Goal: Transaction & Acquisition: Book appointment/travel/reservation

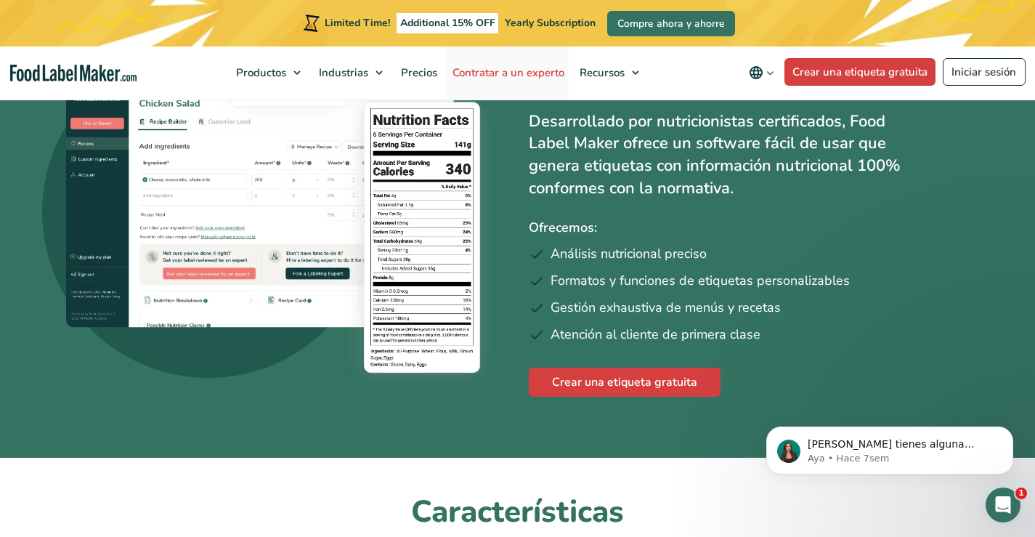
click at [528, 68] on span "Contratar a un experto" at bounding box center [507, 72] width 118 height 15
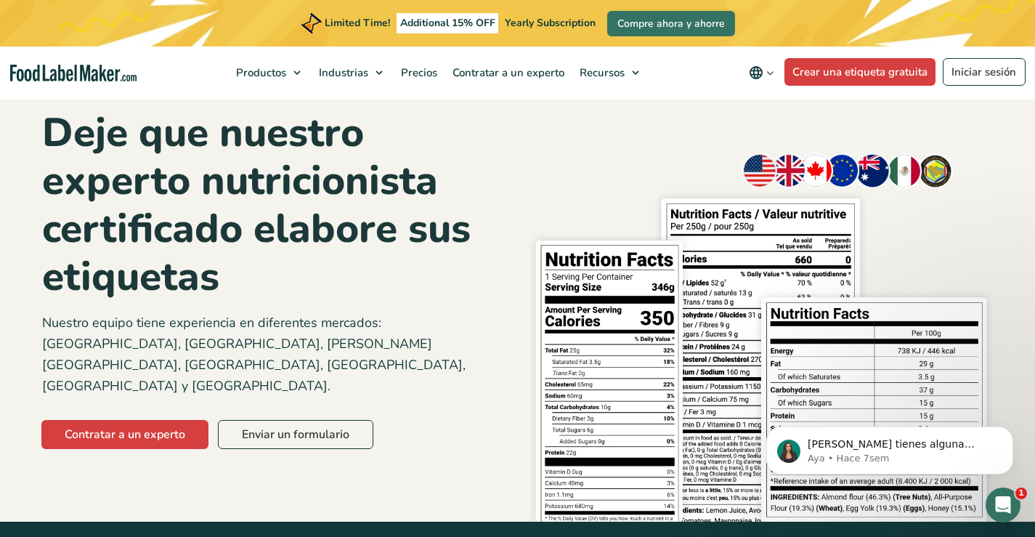
scroll to position [145, 0]
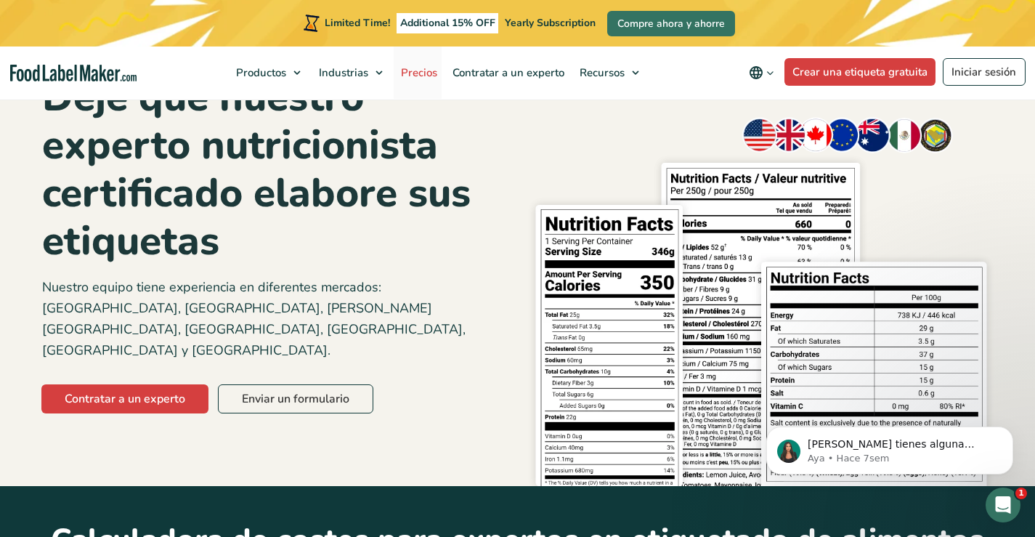
click at [431, 79] on span "Precios" at bounding box center [418, 72] width 42 height 15
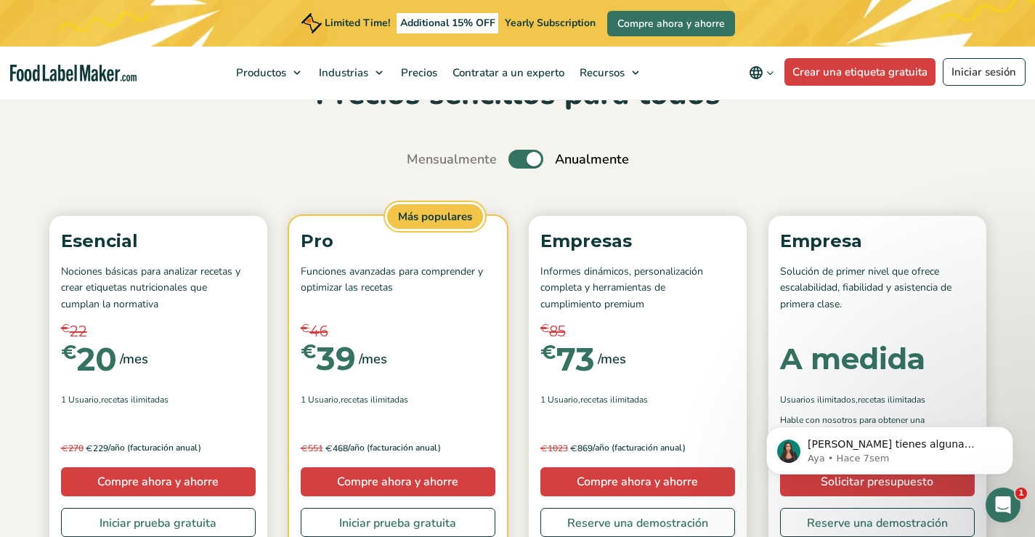
scroll to position [218, 0]
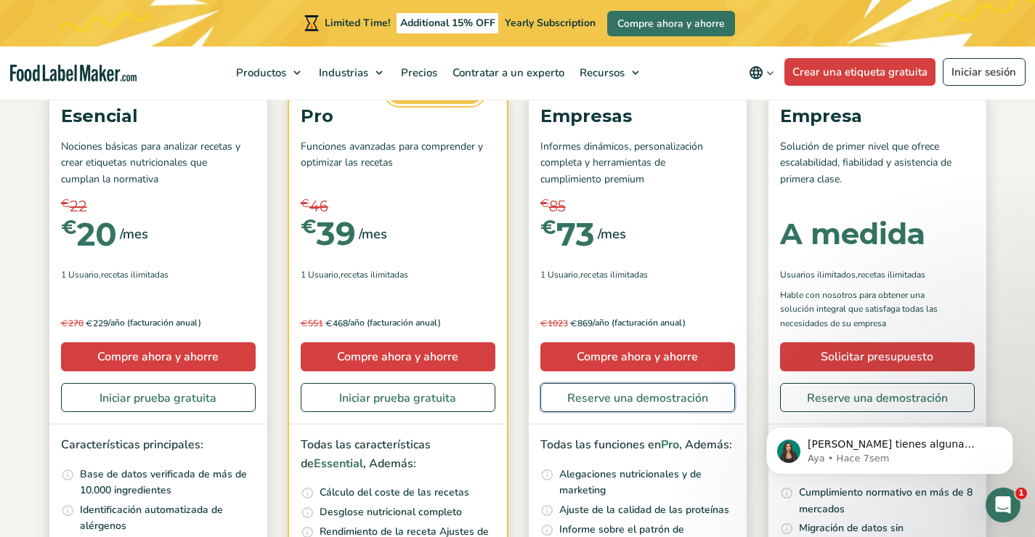
click at [689, 402] on link "Reserve una demostración" at bounding box center [637, 397] width 195 height 29
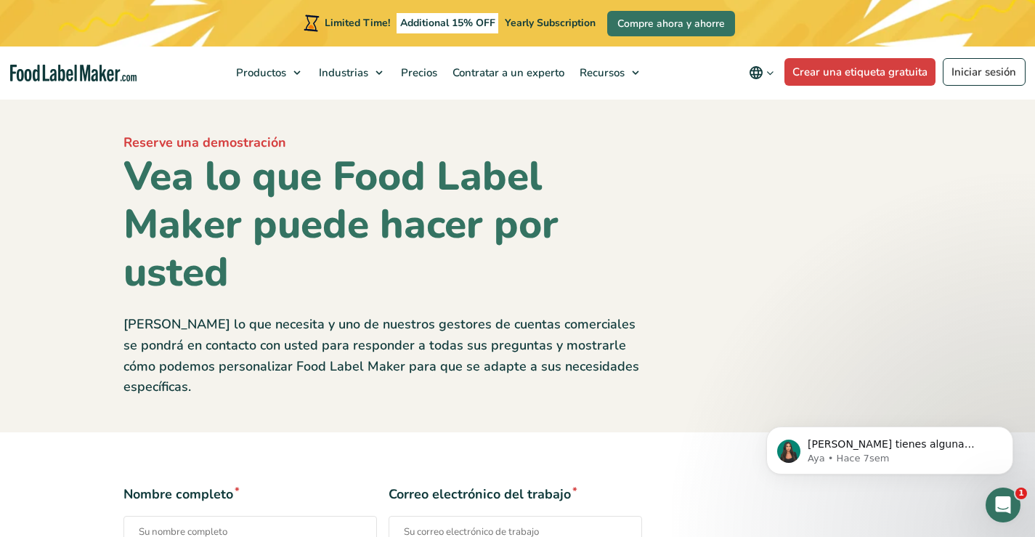
click at [765, 287] on div "Reserve una demostración Vea lo que Food Label Maker puede hacer por usted [PER…" at bounding box center [518, 265] width 811 height 264
